Goal: Task Accomplishment & Management: Manage account settings

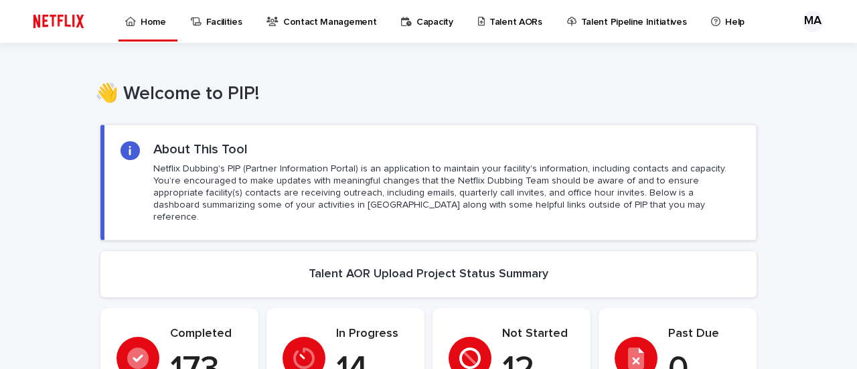
click at [514, 25] on p "Talent AORs" at bounding box center [516, 14] width 53 height 28
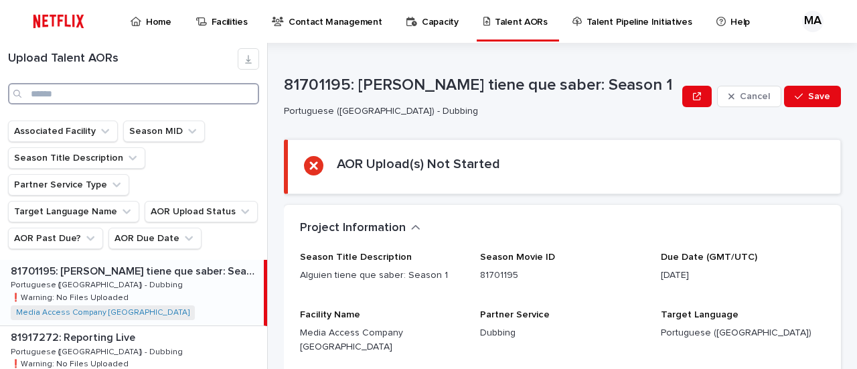
click at [117, 93] on input "Search" at bounding box center [133, 93] width 251 height 21
paste input "********"
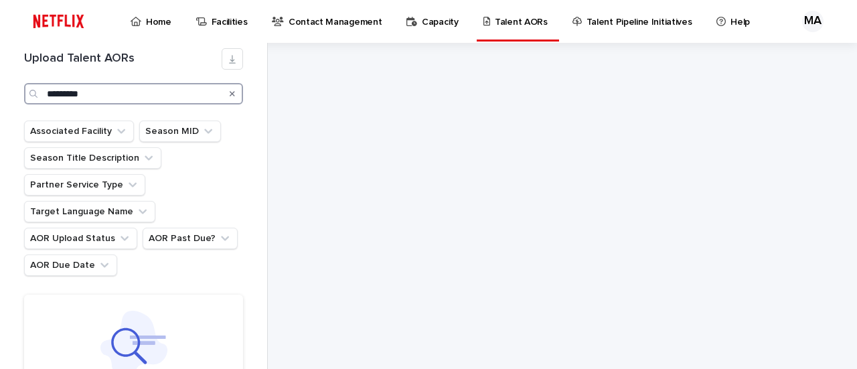
type input "********"
click at [231, 93] on icon "Search" at bounding box center [232, 93] width 5 height 5
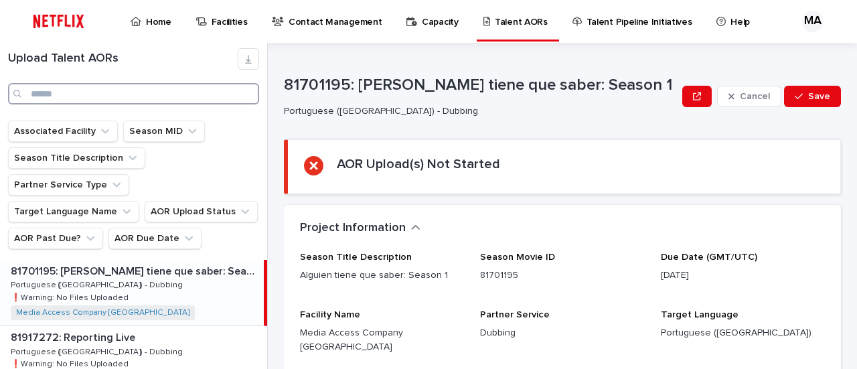
click at [33, 97] on input "Search" at bounding box center [133, 93] width 251 height 21
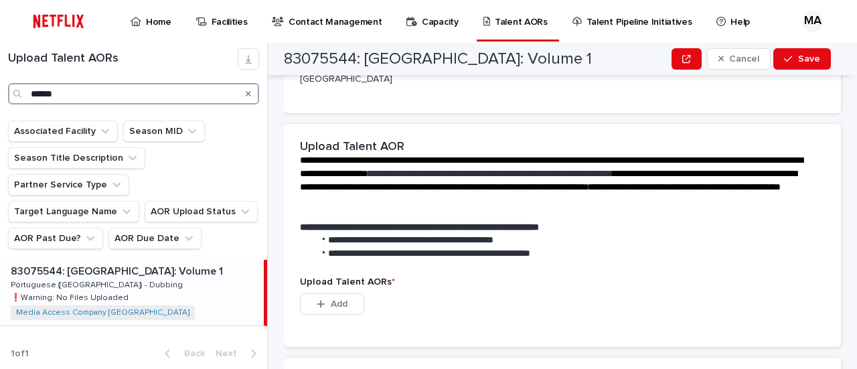
scroll to position [335, 0]
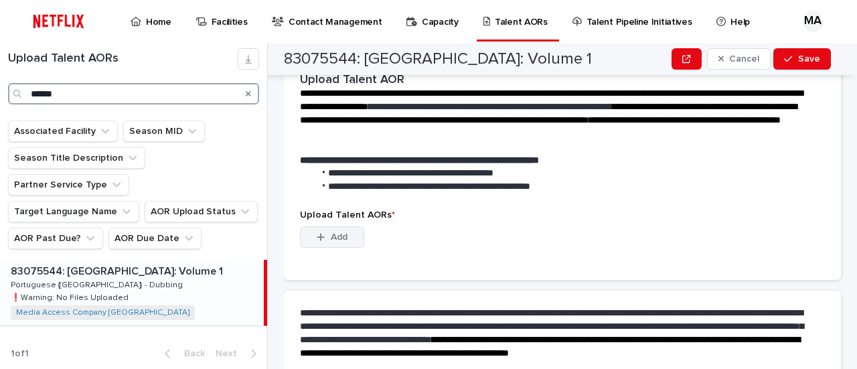
type input "******"
click at [340, 232] on span "Add" at bounding box center [339, 236] width 17 height 9
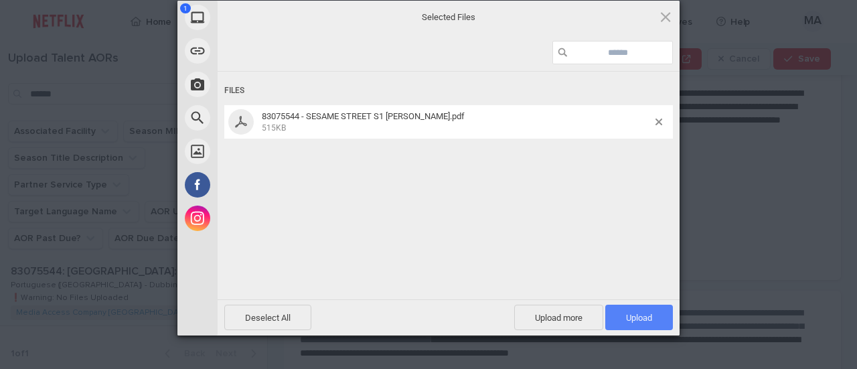
click at [632, 313] on span "Upload 1" at bounding box center [639, 318] width 26 height 10
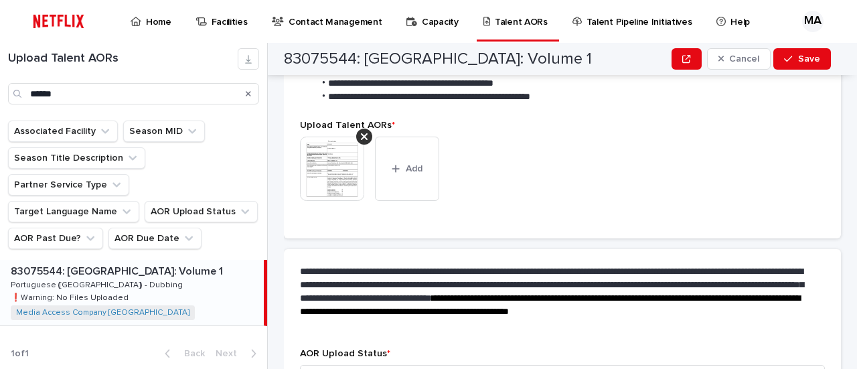
scroll to position [326, 0]
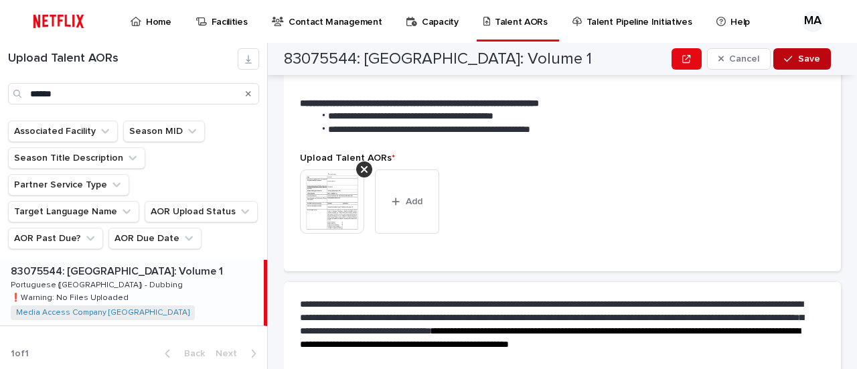
click at [797, 60] on div "button" at bounding box center [790, 58] width 13 height 9
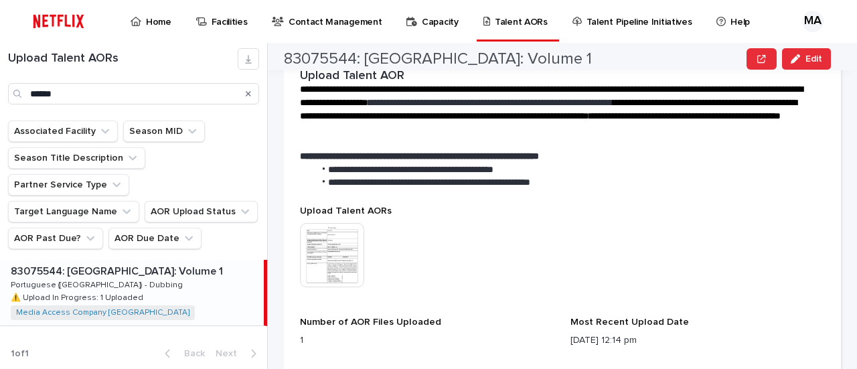
scroll to position [563, 0]
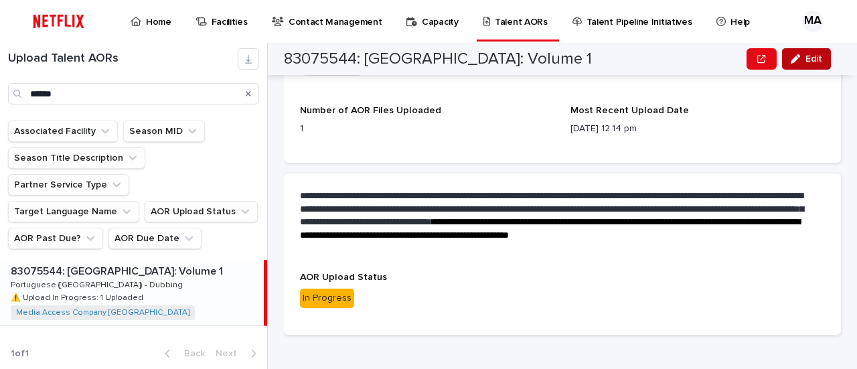
click at [805, 55] on button "Edit" at bounding box center [806, 58] width 49 height 21
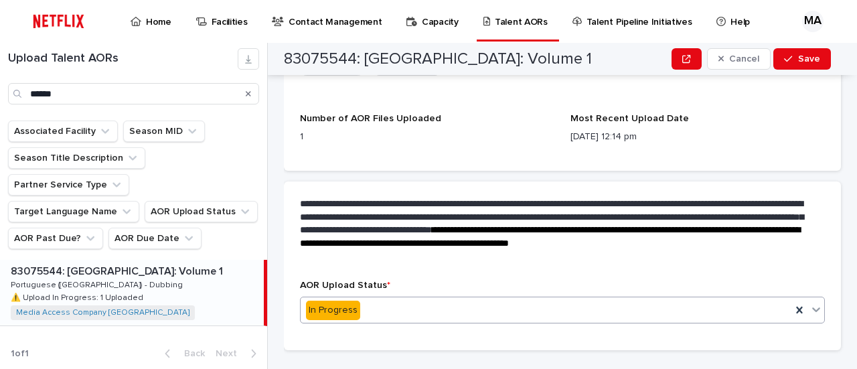
click at [811, 303] on icon at bounding box center [816, 309] width 13 height 13
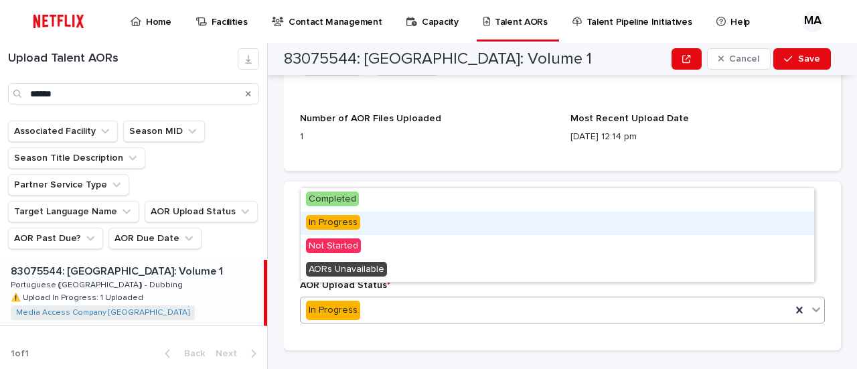
click at [338, 223] on span "In Progress" at bounding box center [333, 222] width 54 height 15
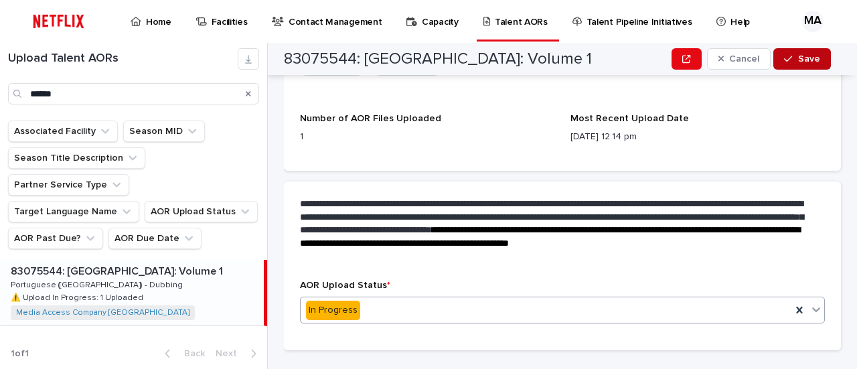
click at [803, 58] on span "Save" at bounding box center [809, 58] width 22 height 9
